Goal: Information Seeking & Learning: Find specific page/section

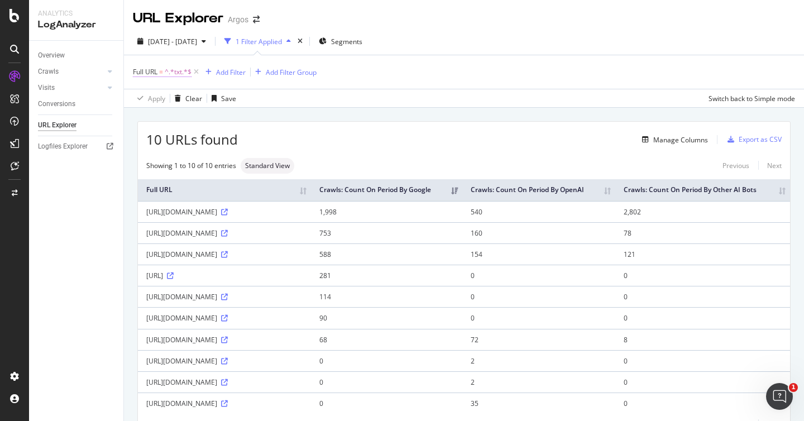
click at [172, 71] on span "^.*txt.*$" at bounding box center [178, 72] width 27 height 16
click at [175, 117] on input "txt" at bounding box center [195, 118] width 105 height 18
type input "w"
type input "static"
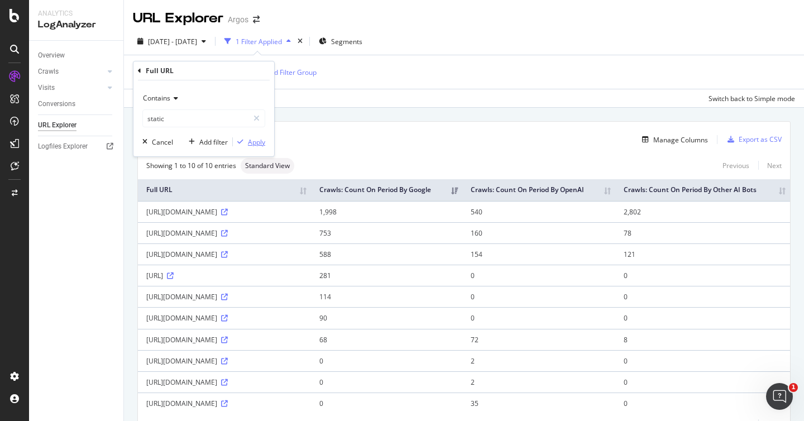
click at [240, 140] on icon "button" at bounding box center [240, 141] width 6 height 7
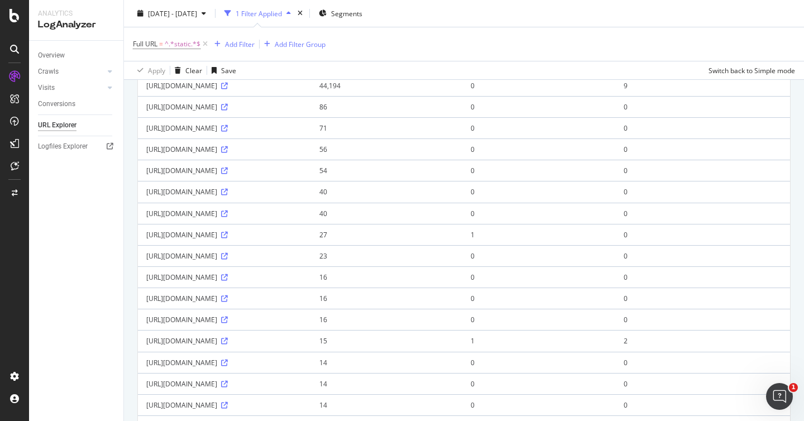
scroll to position [143, 0]
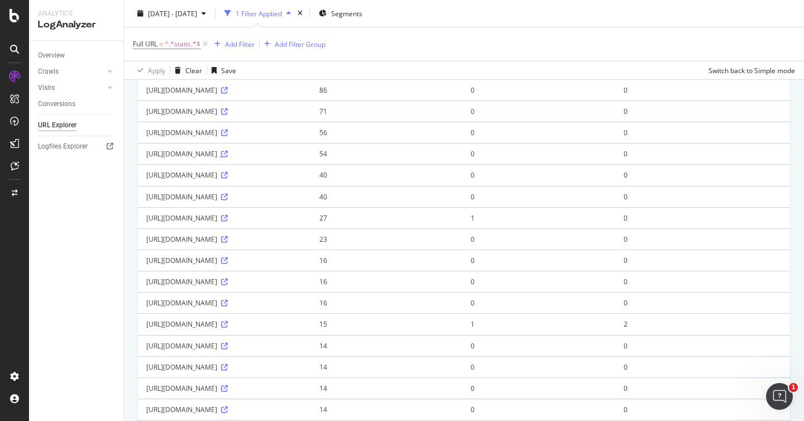
click at [228, 157] on icon at bounding box center [224, 154] width 7 height 7
click at [228, 222] on icon at bounding box center [224, 218] width 7 height 7
click at [228, 264] on icon at bounding box center [224, 260] width 7 height 7
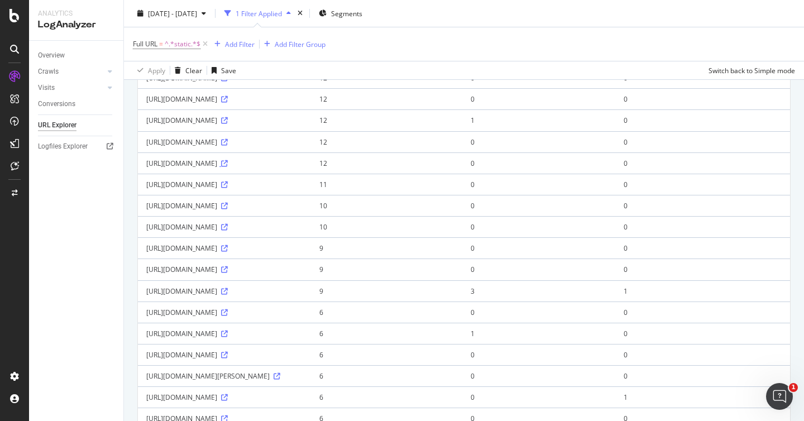
click at [228, 167] on icon at bounding box center [224, 163] width 7 height 7
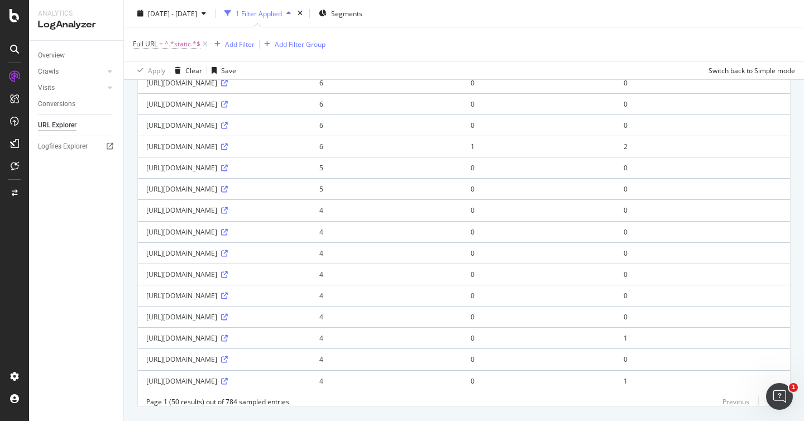
scroll to position [1002, 0]
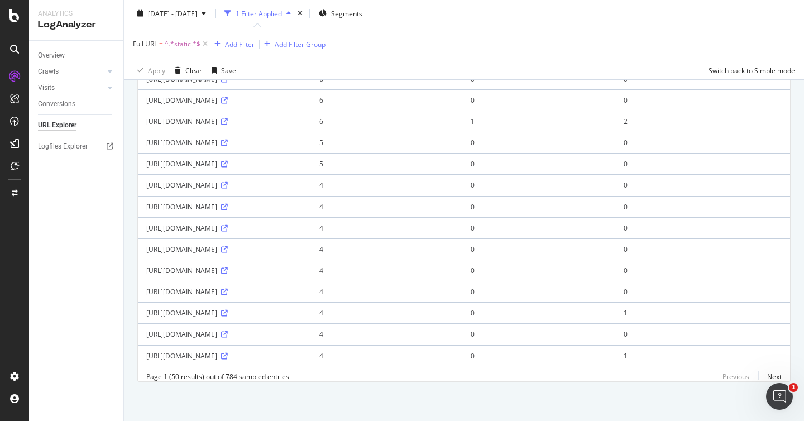
click at [86, 268] on div "Overview Crawls Daily Distribution Segments Distribution HTTP Codes Resources V…" at bounding box center [76, 231] width 94 height 380
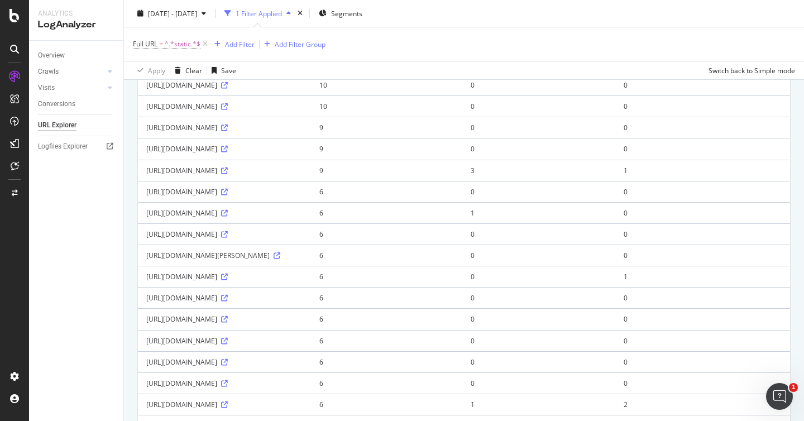
scroll to position [170, 0]
click at [227, 42] on div "Add Filter" at bounding box center [240, 43] width 30 height 9
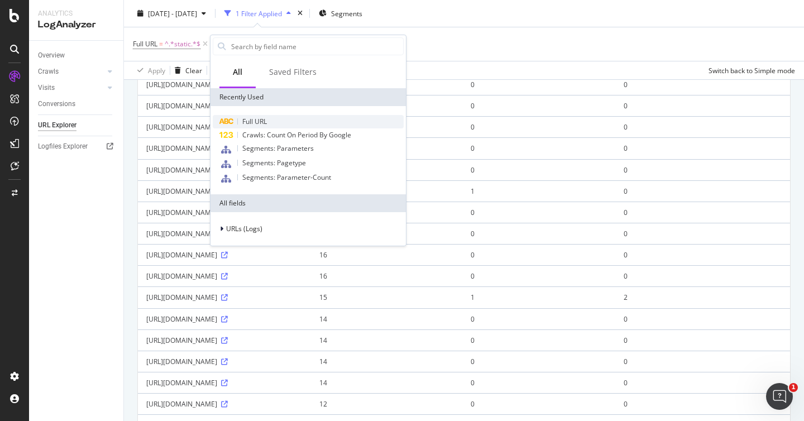
click at [267, 116] on div "Full URL" at bounding box center [308, 121] width 191 height 13
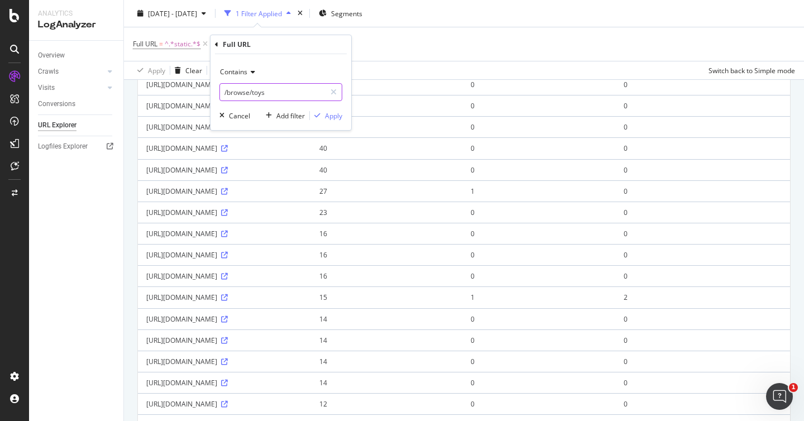
click at [267, 94] on input "/browse/toys" at bounding box center [272, 92] width 105 height 18
type input "GetOrder"
click at [342, 116] on div "Apply" at bounding box center [333, 115] width 17 height 9
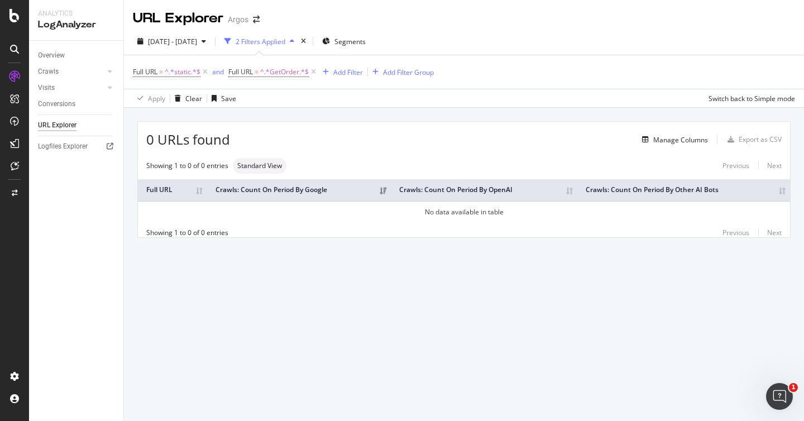
click at [449, 295] on div "URL Explorer Argos [DATE] - [DATE] 2 Filters Applied Segments Full URL = ^.*sta…" at bounding box center [464, 210] width 680 height 421
click at [204, 73] on icon at bounding box center [204, 71] width 9 height 11
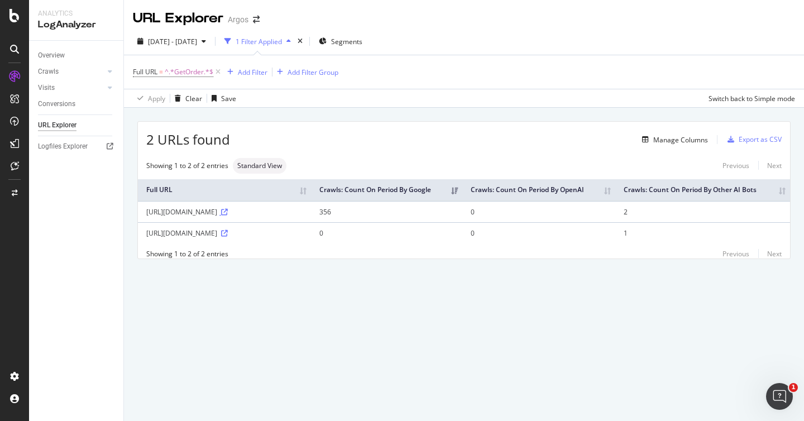
click at [221, 215] on icon at bounding box center [224, 212] width 7 height 7
drag, startPoint x: 353, startPoint y: 221, endPoint x: 145, endPoint y: 223, distance: 208.2
click at [145, 222] on td "[URL][DOMAIN_NAME]" at bounding box center [224, 211] width 173 height 21
copy div "[URL][DOMAIN_NAME]"
click at [190, 69] on span "^.*GetOrder.*$" at bounding box center [189, 72] width 49 height 16
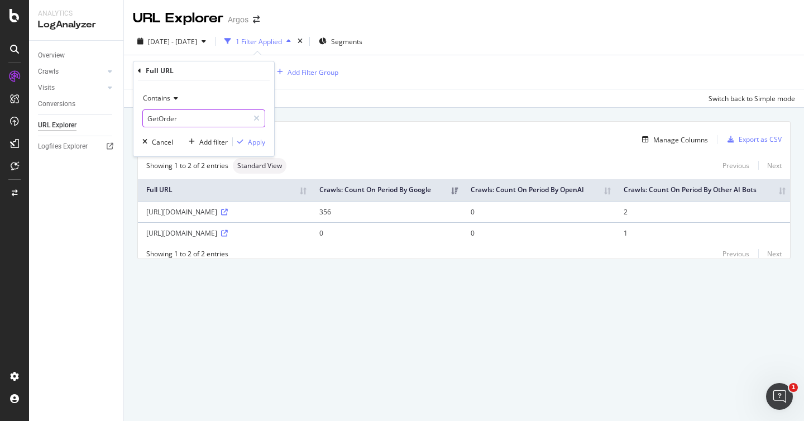
click at [179, 118] on input "GetOrder" at bounding box center [195, 118] width 105 height 18
type input "/webapp/"
click at [258, 140] on div "Apply" at bounding box center [256, 141] width 17 height 9
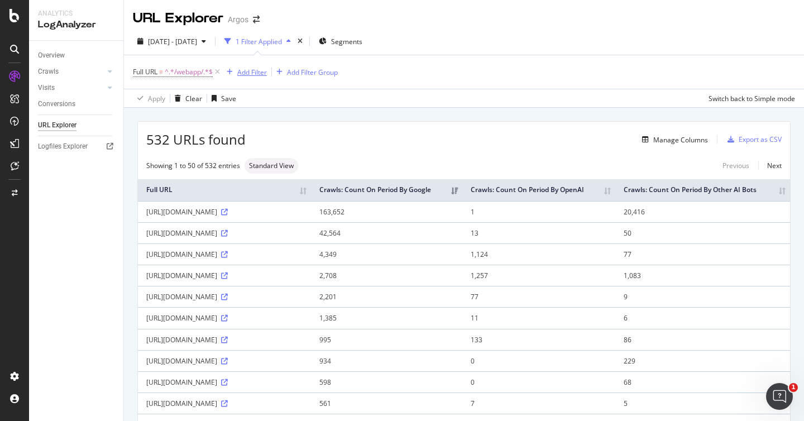
click at [238, 73] on div "Add Filter" at bounding box center [252, 72] width 30 height 9
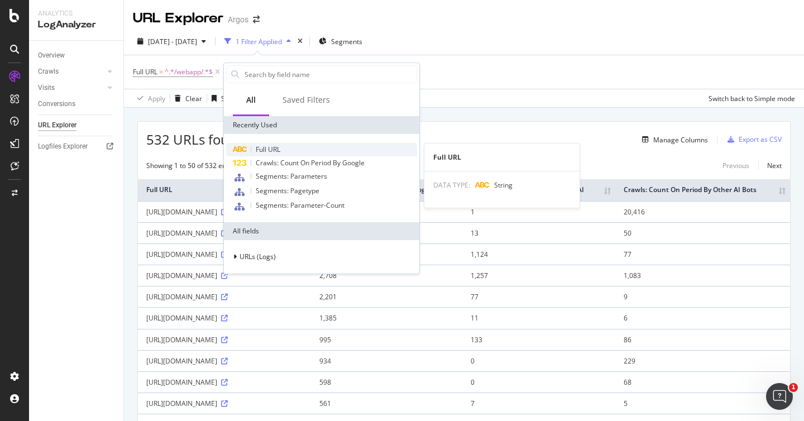
click at [256, 149] on span "Full URL" at bounding box center [268, 149] width 25 height 9
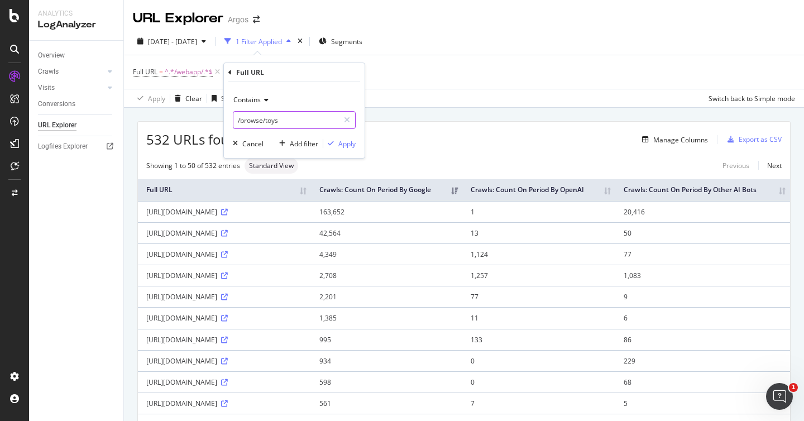
click at [294, 123] on input "/browse/toys" at bounding box center [285, 120] width 105 height 18
type input "/static/"
click at [339, 144] on div "Apply" at bounding box center [346, 143] width 17 height 9
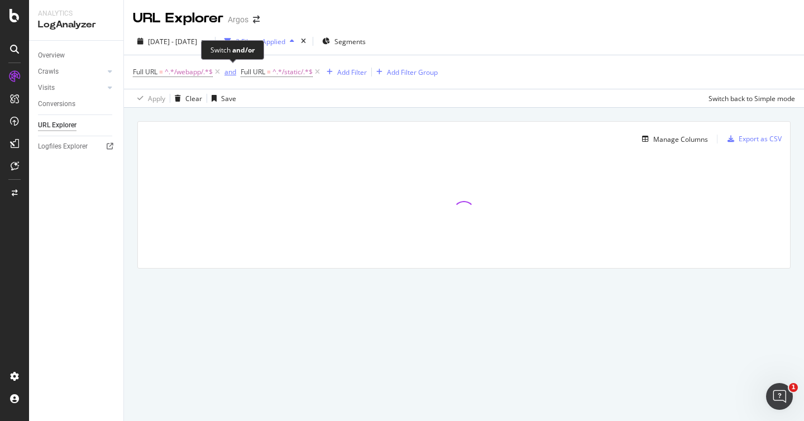
click at [229, 73] on div "and" at bounding box center [230, 71] width 12 height 9
click at [342, 72] on div "Add Filter" at bounding box center [347, 72] width 30 height 9
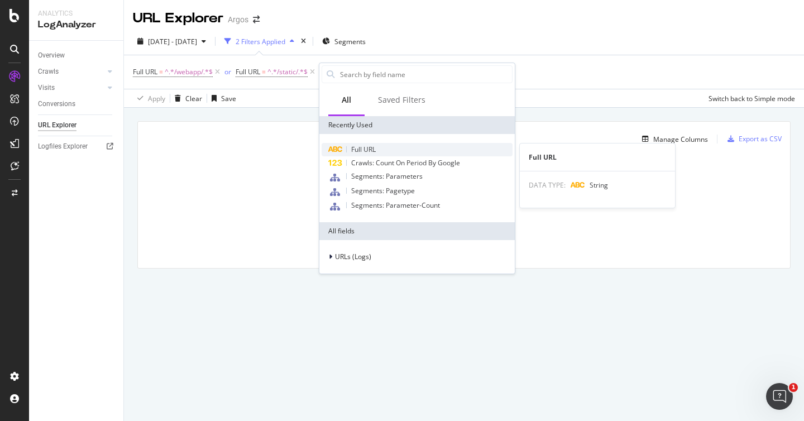
click at [366, 147] on span "Full URL" at bounding box center [363, 149] width 25 height 9
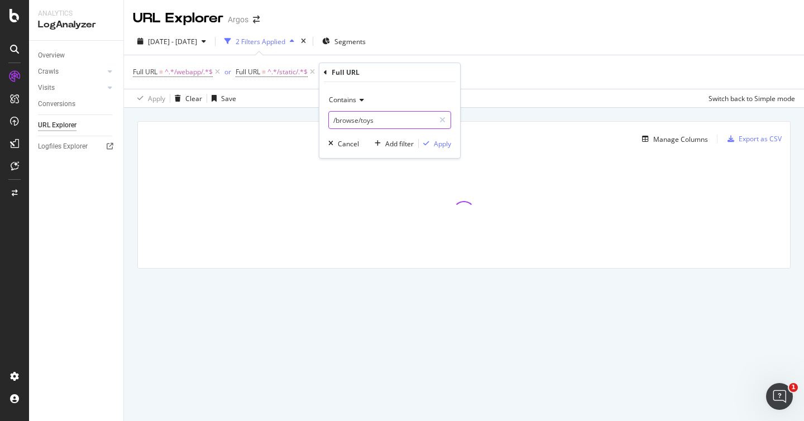
click at [361, 122] on input "/browse/toys" at bounding box center [381, 120] width 105 height 18
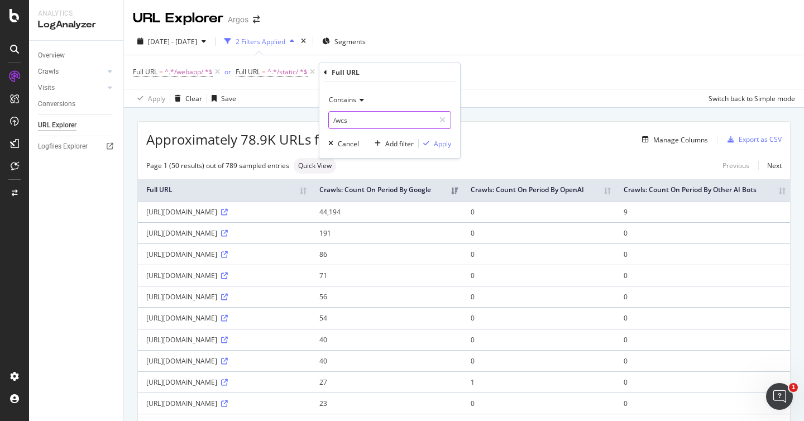
click at [397, 121] on input "/wcs" at bounding box center [381, 120] width 105 height 18
type input "/wcsstore"
click at [445, 142] on div "Apply" at bounding box center [442, 143] width 17 height 9
click at [314, 70] on icon at bounding box center [312, 71] width 9 height 11
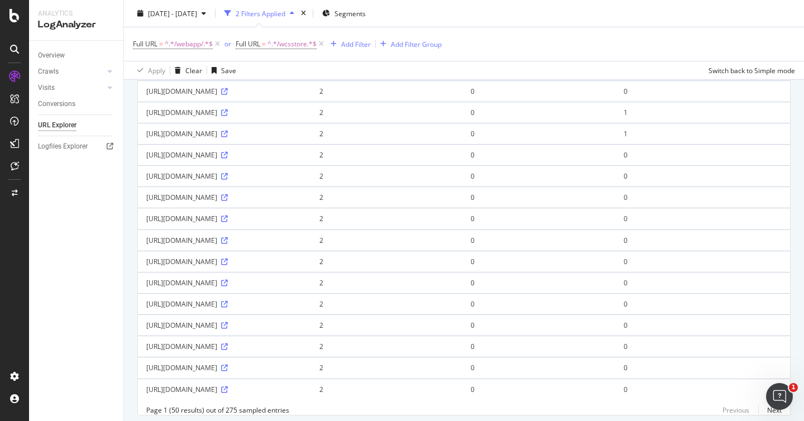
scroll to position [975, 0]
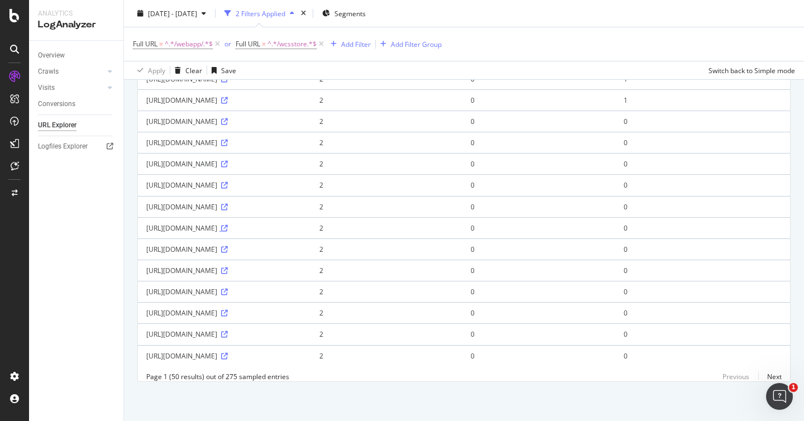
click at [228, 225] on icon at bounding box center [224, 228] width 7 height 7
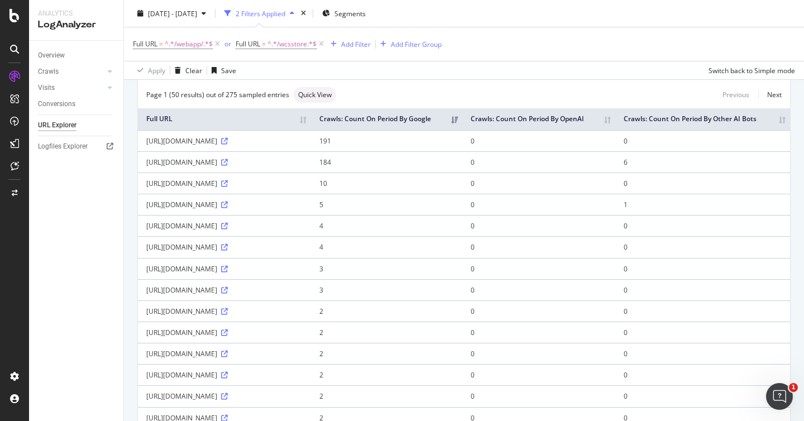
scroll to position [0, 0]
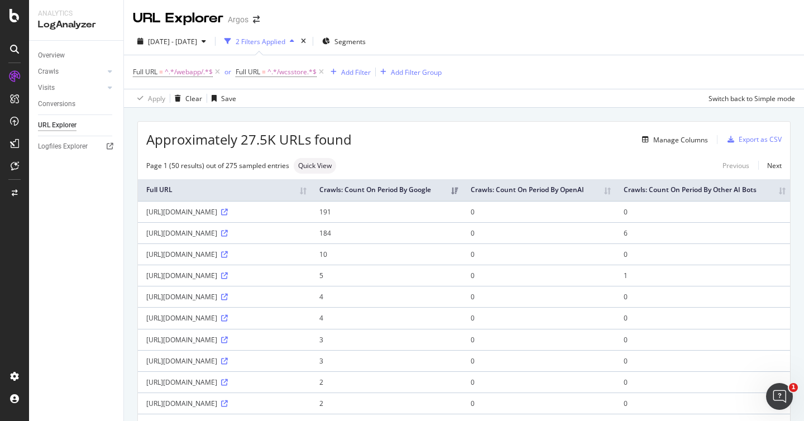
click at [425, 135] on div "Manage Columns" at bounding box center [530, 139] width 356 height 13
click at [296, 73] on span "^.*/wcsstore.*$" at bounding box center [291, 72] width 49 height 16
click at [287, 114] on input "/wcsstore" at bounding box center [299, 118] width 105 height 18
type input "/wcsstore/"
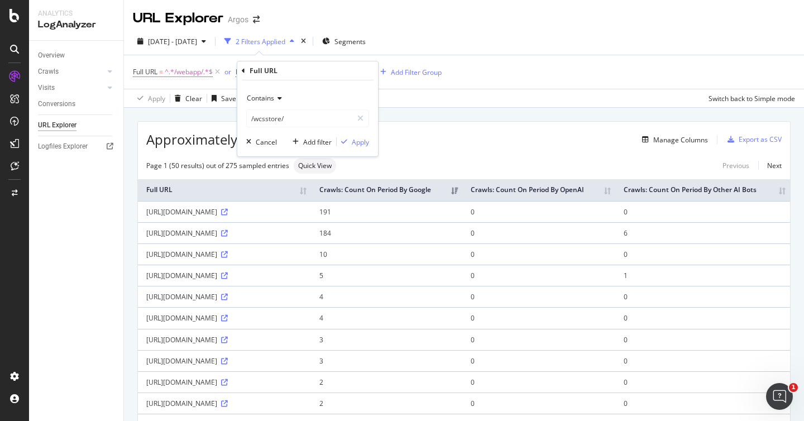
click at [363, 147] on div "Contains /wcsstore/ Cancel Add filter Apply" at bounding box center [307, 118] width 141 height 76
click at [363, 145] on div "Apply" at bounding box center [360, 141] width 17 height 9
click at [390, 126] on div "Approximately 27.5K URLs found Manage Columns Export as CSV" at bounding box center [464, 135] width 652 height 27
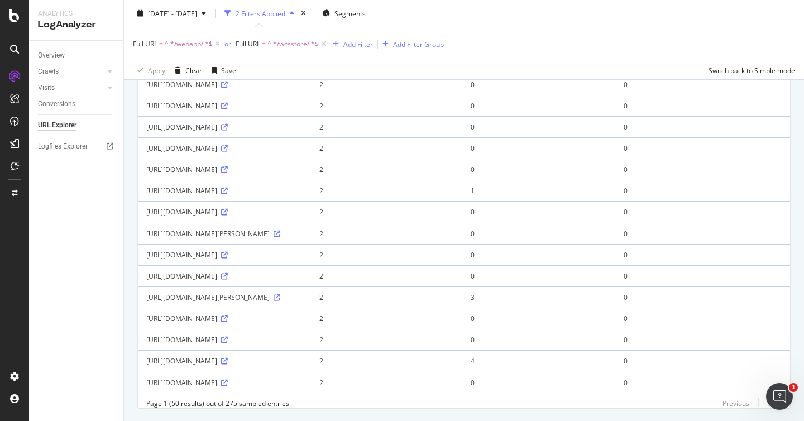
scroll to position [975, 0]
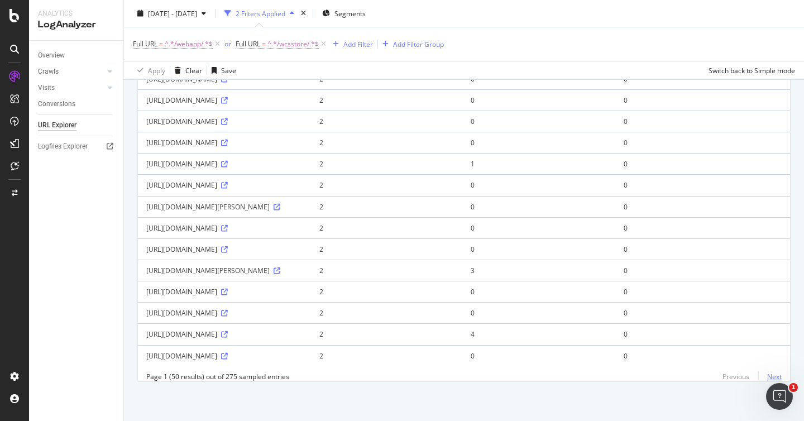
click at [758, 377] on link "Next" at bounding box center [769, 376] width 23 height 16
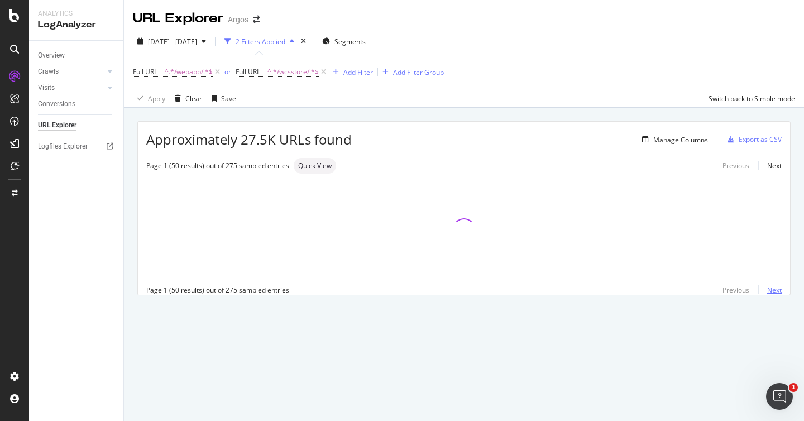
scroll to position [0, 0]
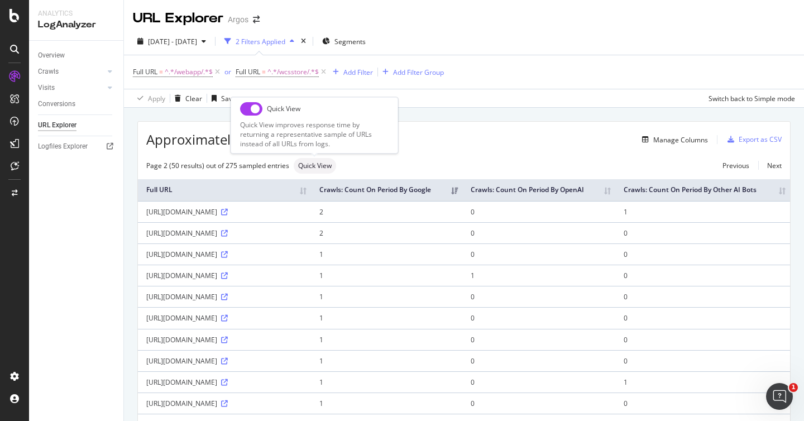
click at [505, 136] on div "Manage Columns" at bounding box center [530, 139] width 356 height 13
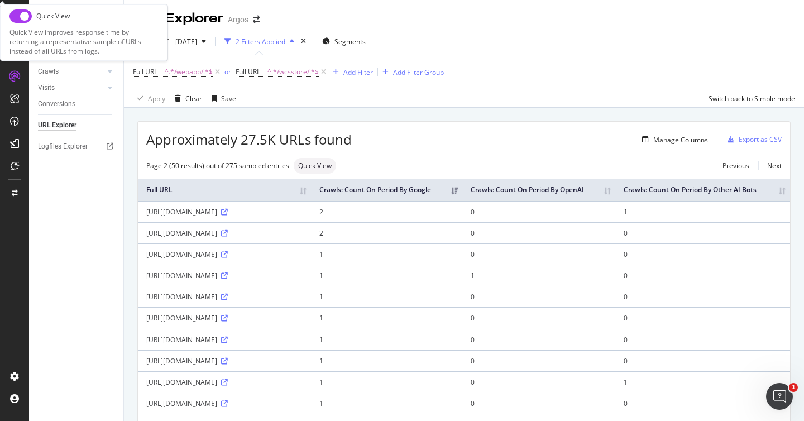
click at [407, 133] on div "Manage Columns" at bounding box center [530, 139] width 356 height 13
click at [327, 69] on icon at bounding box center [323, 71] width 9 height 11
